Goal: Check status: Check status

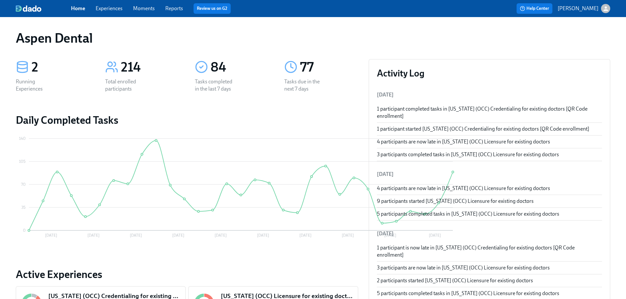
click at [176, 11] on link "Reports" at bounding box center [174, 8] width 18 height 6
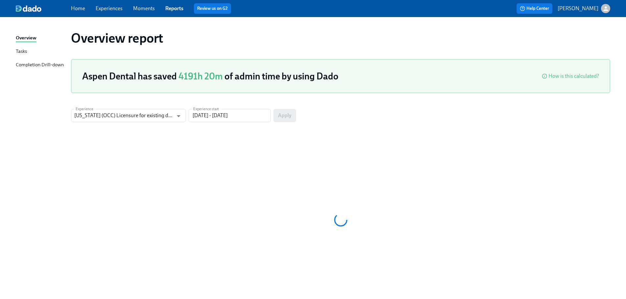
click at [48, 68] on div "Completion Drill-down" at bounding box center [40, 65] width 48 height 8
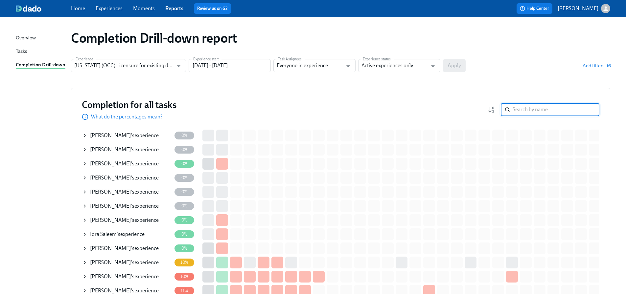
click at [526, 111] on input "search" at bounding box center [555, 109] width 87 height 13
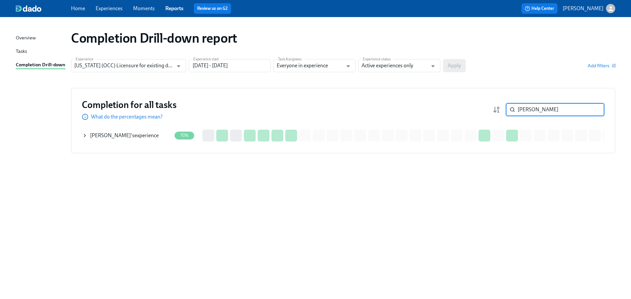
type input "[PERSON_NAME]"
click at [130, 137] on div "[PERSON_NAME] 's experience" at bounding box center [124, 135] width 69 height 7
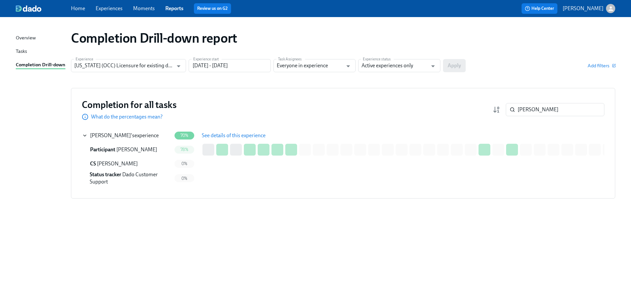
click at [224, 135] on span "See details of this experience" at bounding box center [234, 135] width 64 height 7
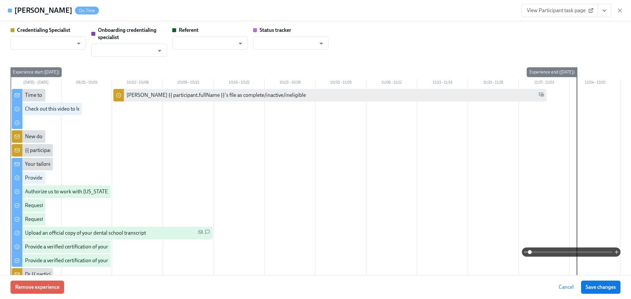
type input "[PERSON_NAME]"
type input "Dado Customer Support"
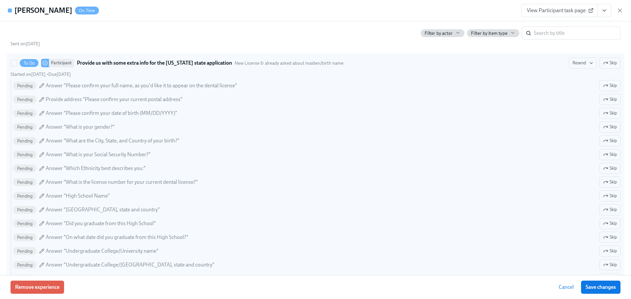
scroll to position [694, 0]
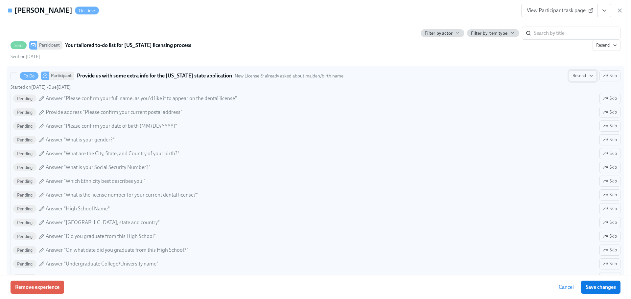
click at [582, 77] on span "Resend" at bounding box center [582, 76] width 21 height 7
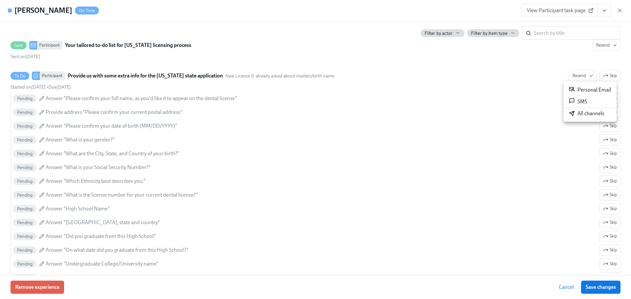
click at [582, 114] on div "All channels" at bounding box center [586, 113] width 35 height 7
